Goal: Transaction & Acquisition: Purchase product/service

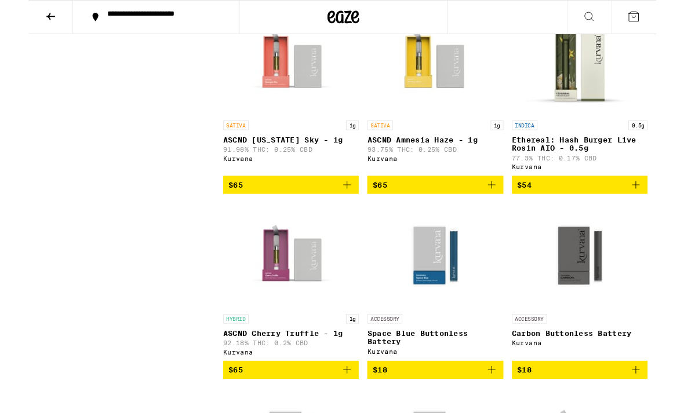
scroll to position [1235, 0]
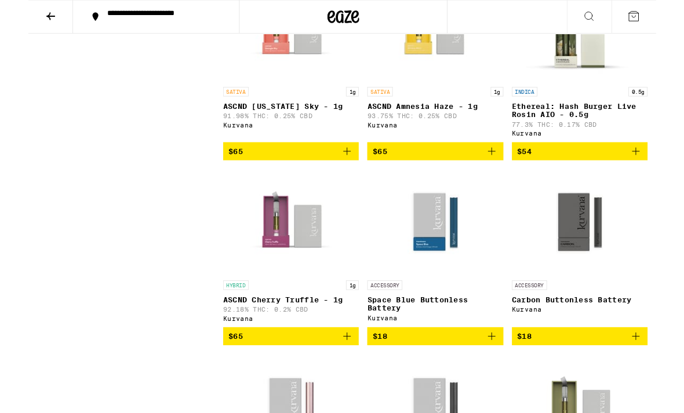
click at [611, 257] on img "Open page for Carbon Buttonless Battery from Kurvana" at bounding box center [600, 242] width 116 height 116
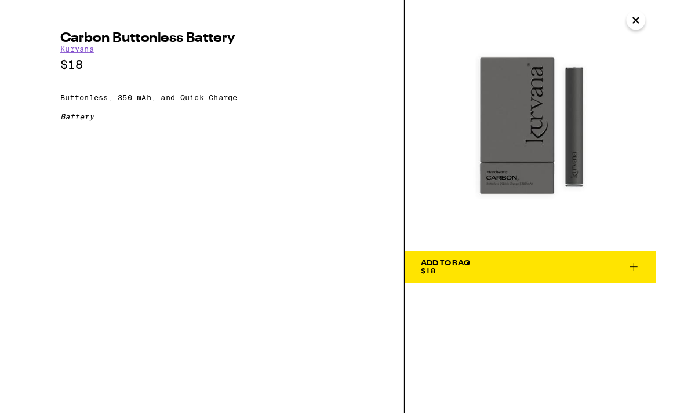
click at [661, 298] on span "Add To Bag $18" at bounding box center [547, 291] width 239 height 16
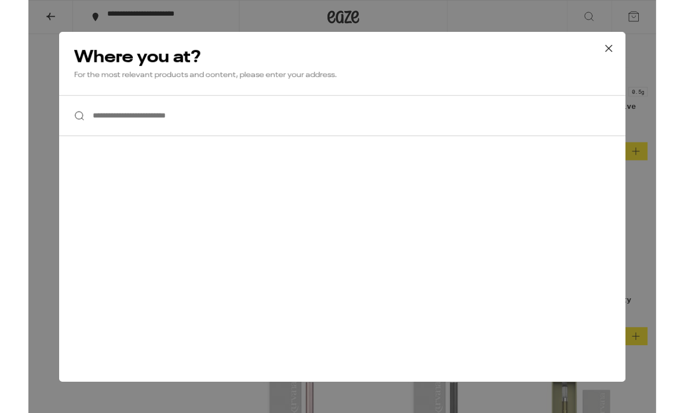
click at [628, 56] on icon at bounding box center [632, 52] width 17 height 17
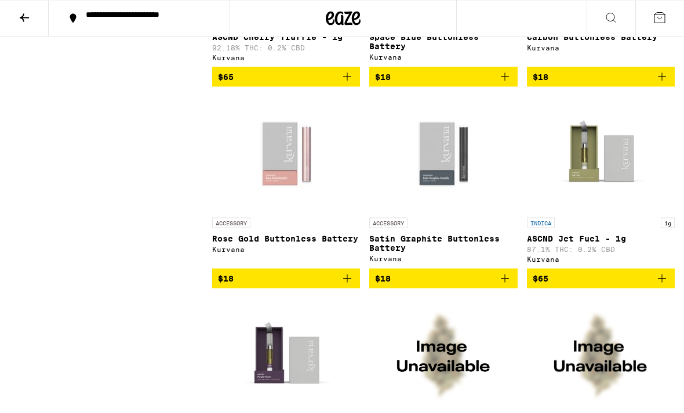
scroll to position [1525, 0]
click at [290, 181] on img "Open page for Rose Gold Buttonless Battery from Kurvana" at bounding box center [286, 154] width 116 height 116
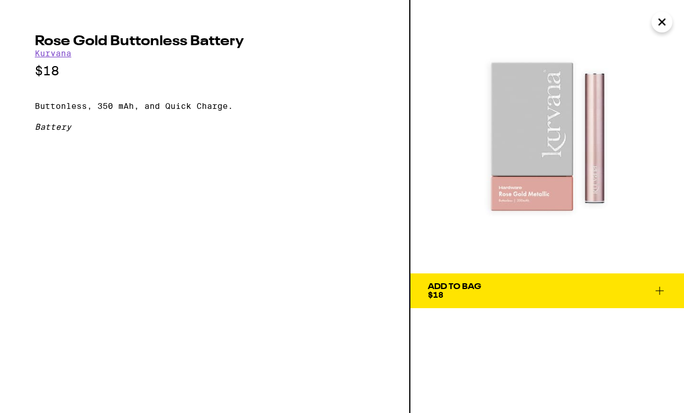
click at [656, 19] on icon "Close" at bounding box center [662, 21] width 14 height 17
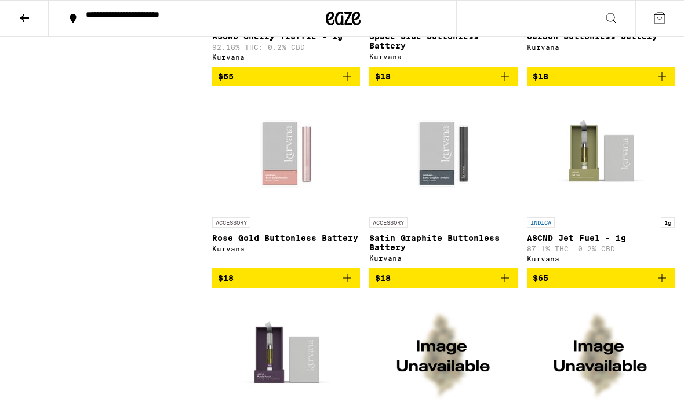
click at [475, 212] on img "Open page for Satin Graphite Buttonless Battery from Kurvana" at bounding box center [443, 154] width 116 height 116
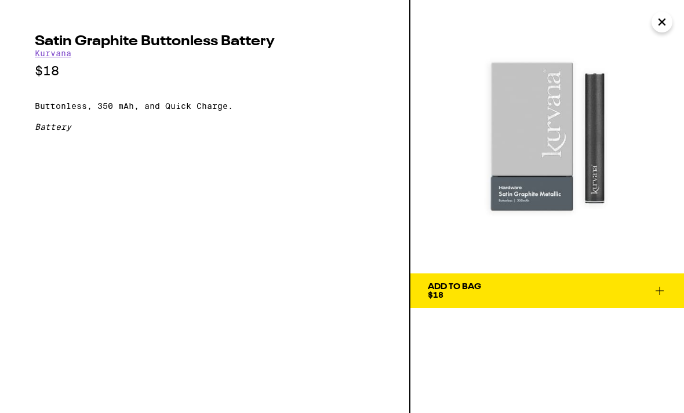
click at [663, 33] on img at bounding box center [547, 137] width 274 height 274
click at [658, 37] on img at bounding box center [547, 137] width 274 height 274
click at [667, 27] on icon "Close" at bounding box center [662, 21] width 14 height 17
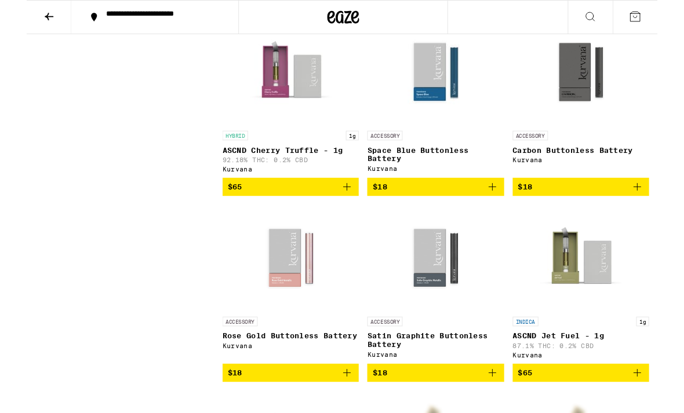
scroll to position [1405, 0]
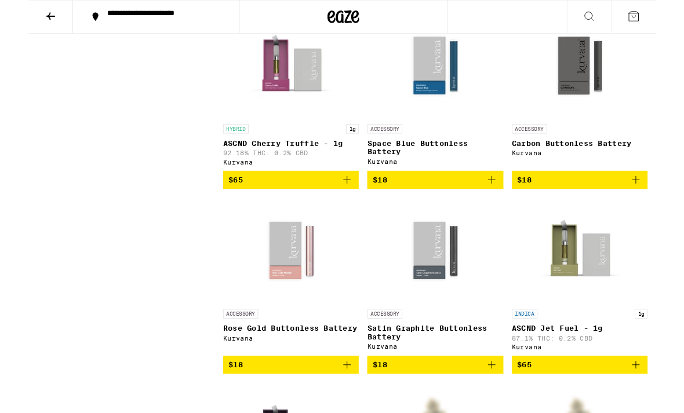
click at [324, 279] on img "Open page for Rose Gold Buttonless Battery from Kurvana" at bounding box center [286, 274] width 116 height 116
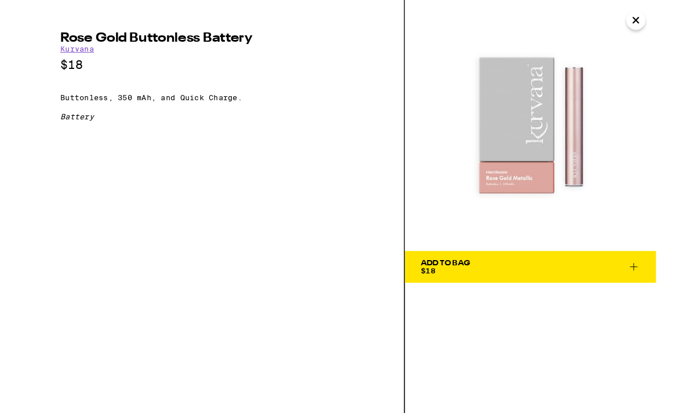
click at [652, 293] on span "Add To Bag $18" at bounding box center [547, 291] width 239 height 16
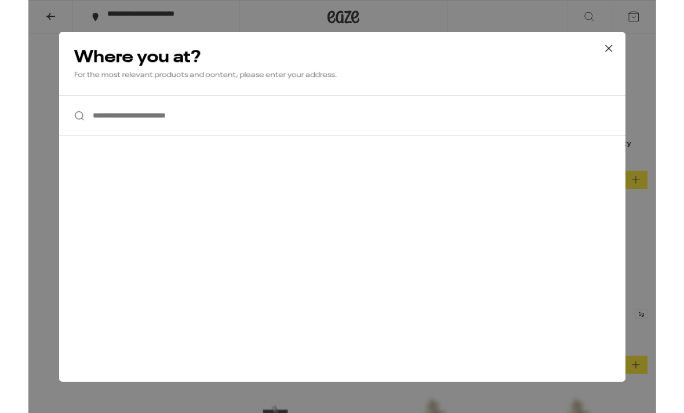
click at [494, 141] on input "**********" at bounding box center [342, 126] width 617 height 45
type input "**********"
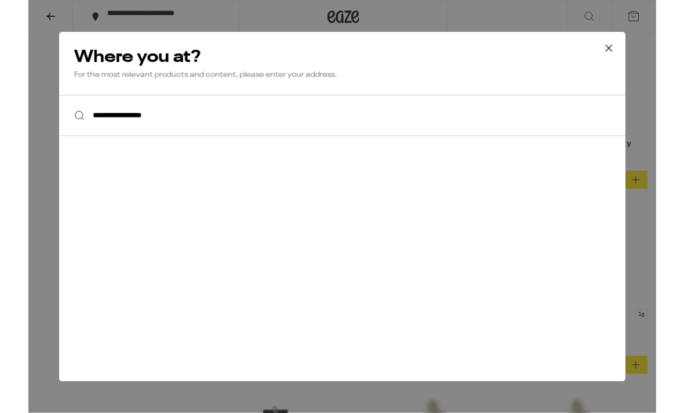
click at [57, 121] on div "**********" at bounding box center [342, 126] width 617 height 45
click at [59, 128] on div "**********" at bounding box center [342, 126] width 617 height 45
click at [45, 132] on input "**********" at bounding box center [342, 126] width 617 height 45
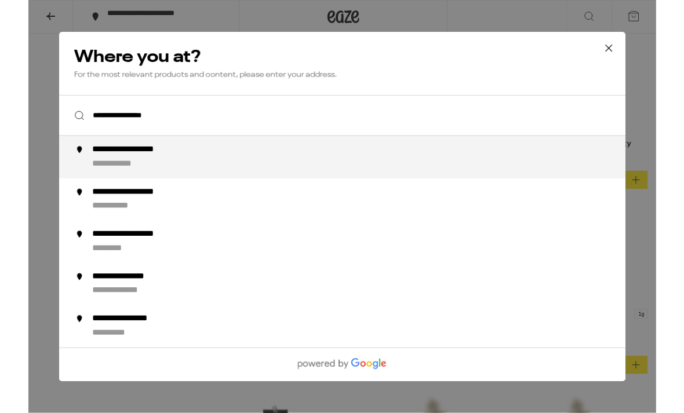
click at [98, 173] on div "**********" at bounding box center [365, 172] width 591 height 28
type input "**********"
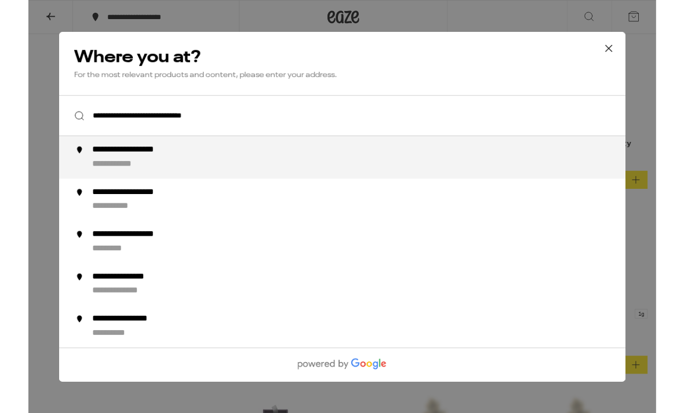
click at [113, 170] on div "**********" at bounding box center [127, 164] width 114 height 12
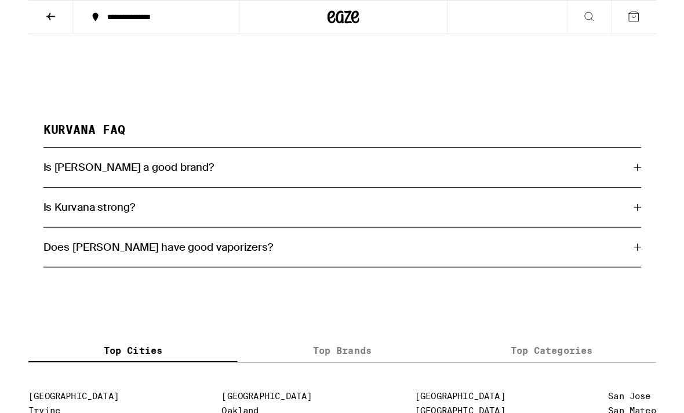
click at [114, 174] on div "**********" at bounding box center [342, 225] width 684 height 450
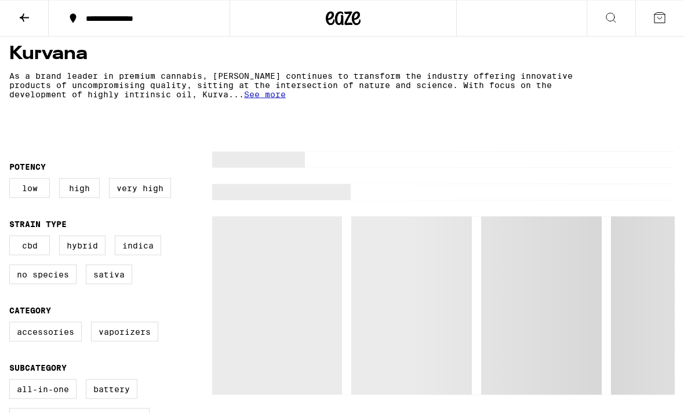
scroll to position [215, 0]
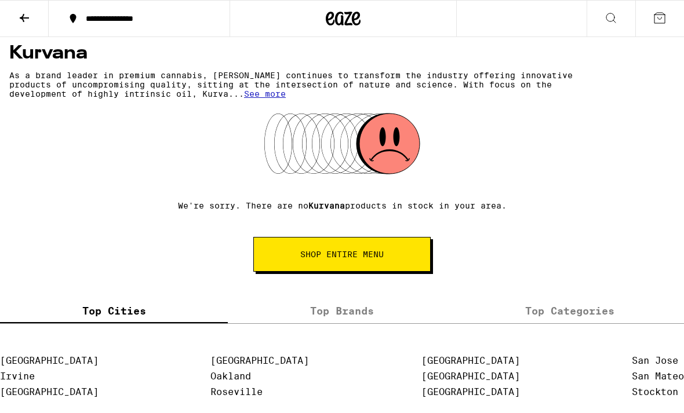
scroll to position [482, 0]
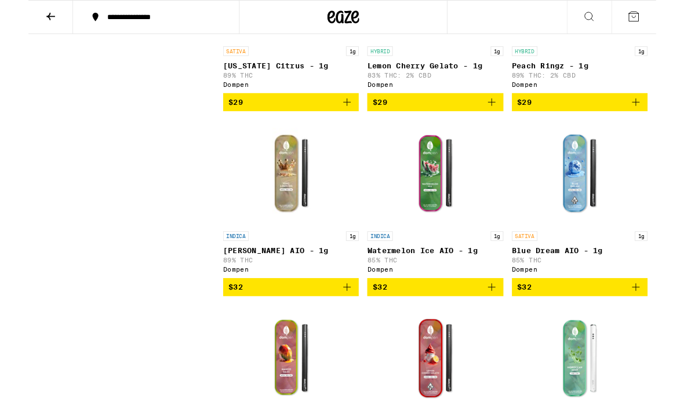
scroll to position [650, 0]
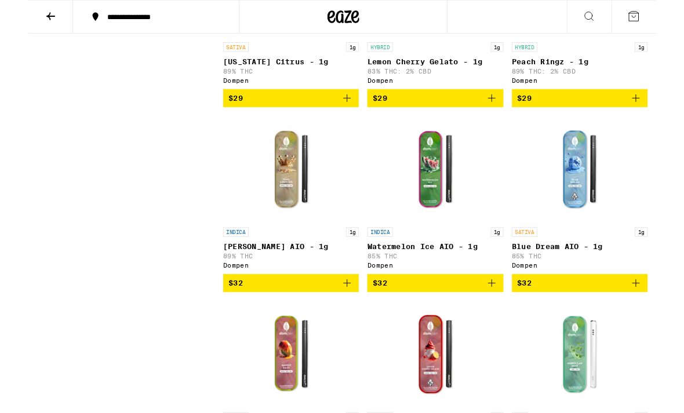
click at [623, 192] on img "Open page for Blue Dream AIO - 1g from Dompen" at bounding box center [600, 184] width 116 height 116
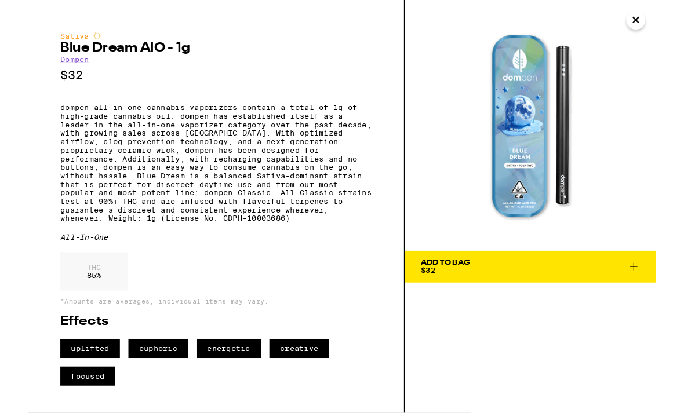
scroll to position [651, 0]
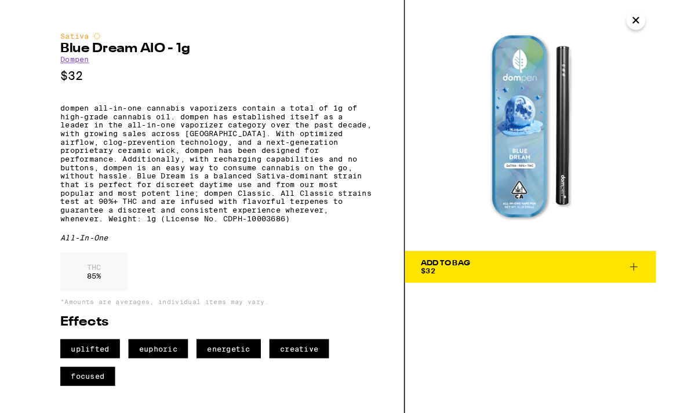
click at [668, 27] on icon "Close" at bounding box center [662, 21] width 14 height 17
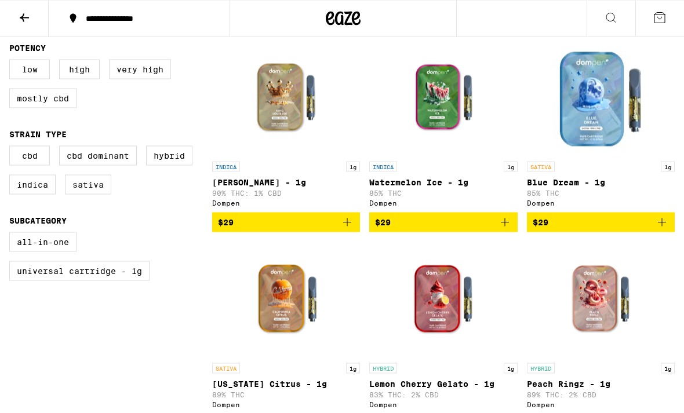
scroll to position [334, 0]
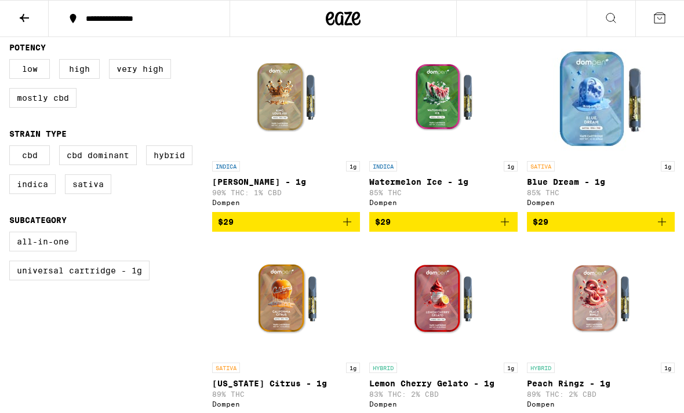
click at [34, 252] on label "All-In-One" at bounding box center [42, 242] width 67 height 20
click at [12, 234] on input "All-In-One" at bounding box center [12, 234] width 1 height 1
checkbox input "true"
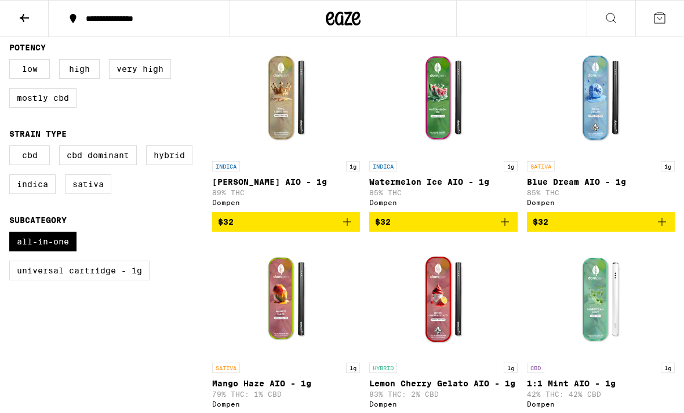
click at [49, 280] on label "Universal Cartridge - 1g" at bounding box center [79, 271] width 140 height 20
click at [12, 234] on input "Universal Cartridge - 1g" at bounding box center [12, 234] width 1 height 1
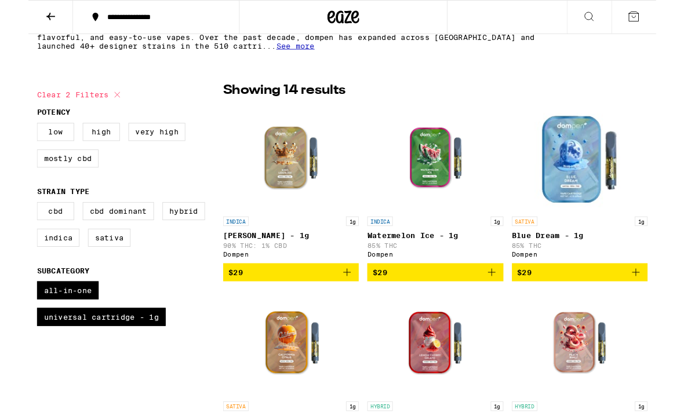
scroll to position [264, 0]
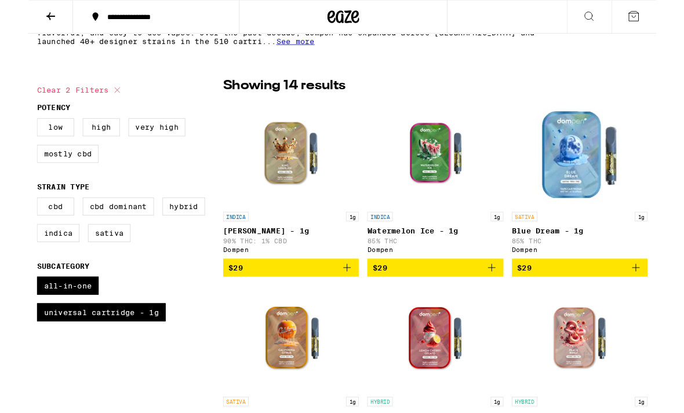
click at [598, 289] on button "$29" at bounding box center [601, 292] width 148 height 20
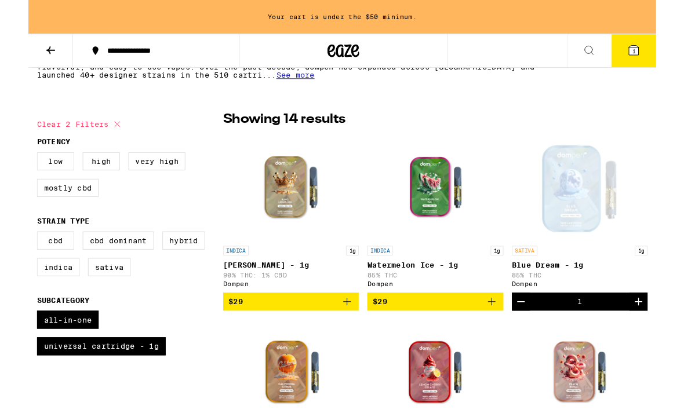
scroll to position [264, 0]
click at [653, 50] on icon at bounding box center [660, 55] width 14 height 14
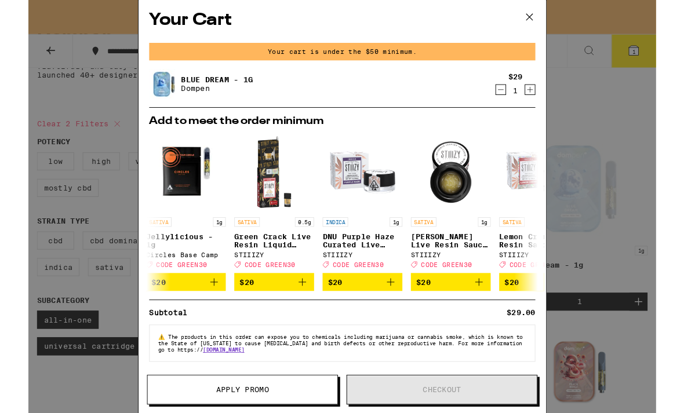
scroll to position [14, 0]
click at [551, 19] on icon at bounding box center [545, 18] width 17 height 17
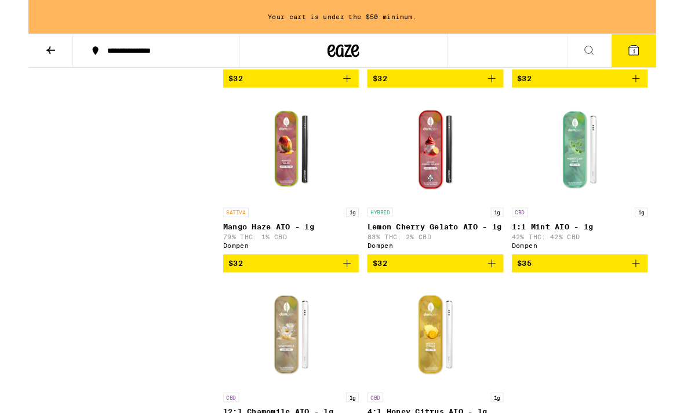
scroll to position [922, 0]
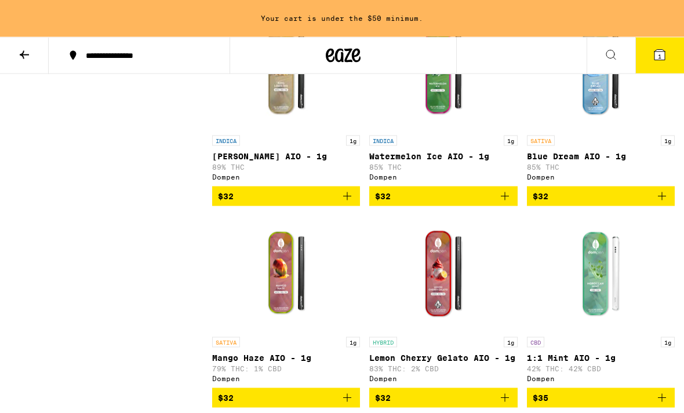
scroll to position [264, 0]
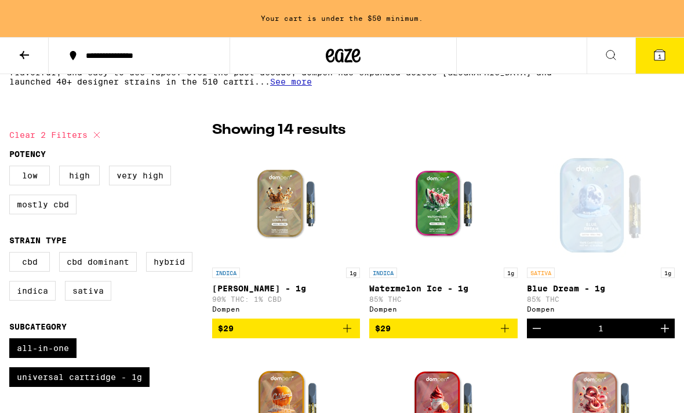
checkbox input "false"
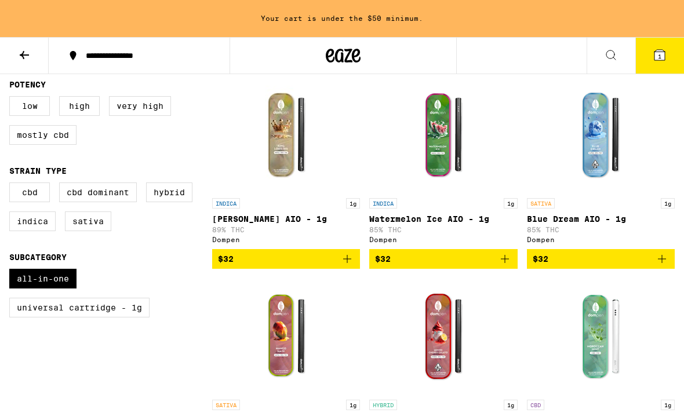
checkbox input "false"
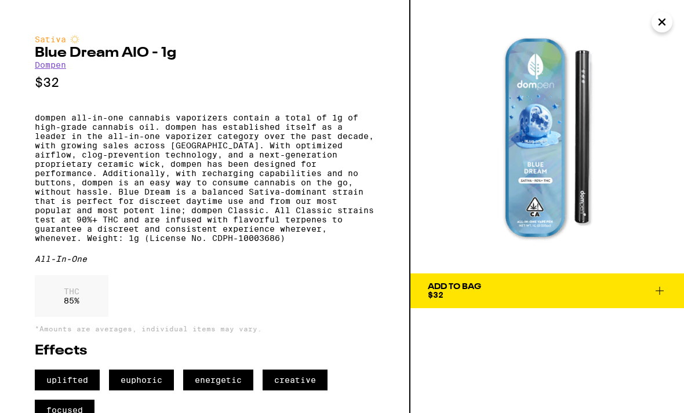
scroll to position [651, 0]
